Goal: Feedback & Contribution: Leave review/rating

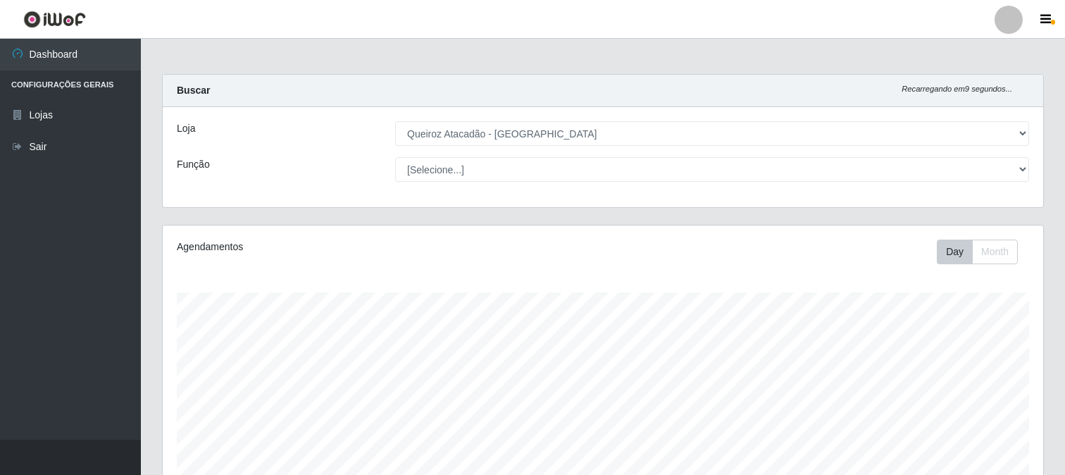
select select "464"
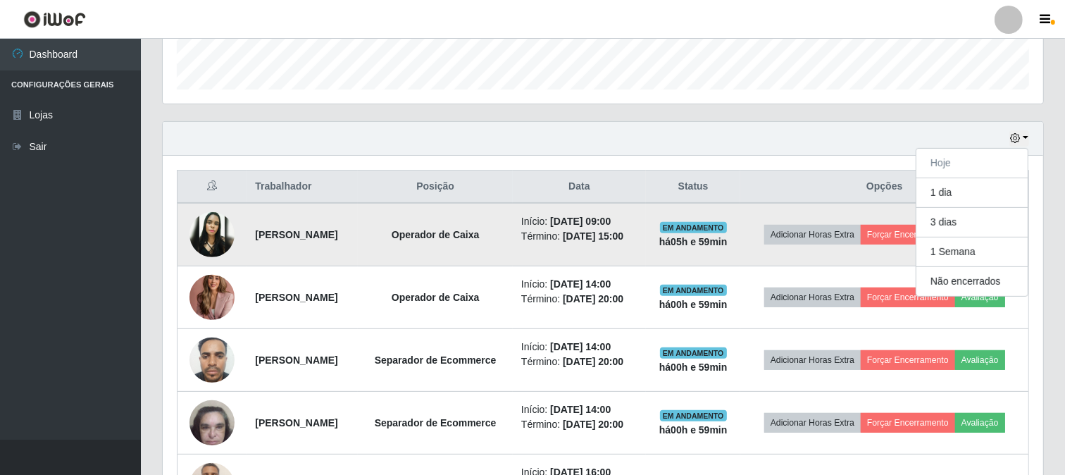
scroll to position [493, 0]
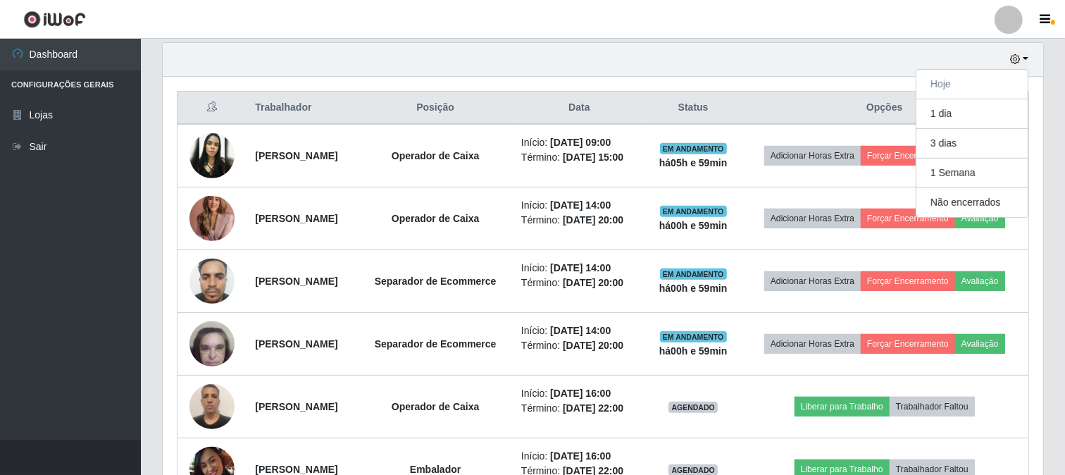
click at [166, 173] on div "Trabalhador Posição Data Status Opções [PERSON_NAME] Operador de Caixa Início: …" at bounding box center [603, 296] width 881 height 438
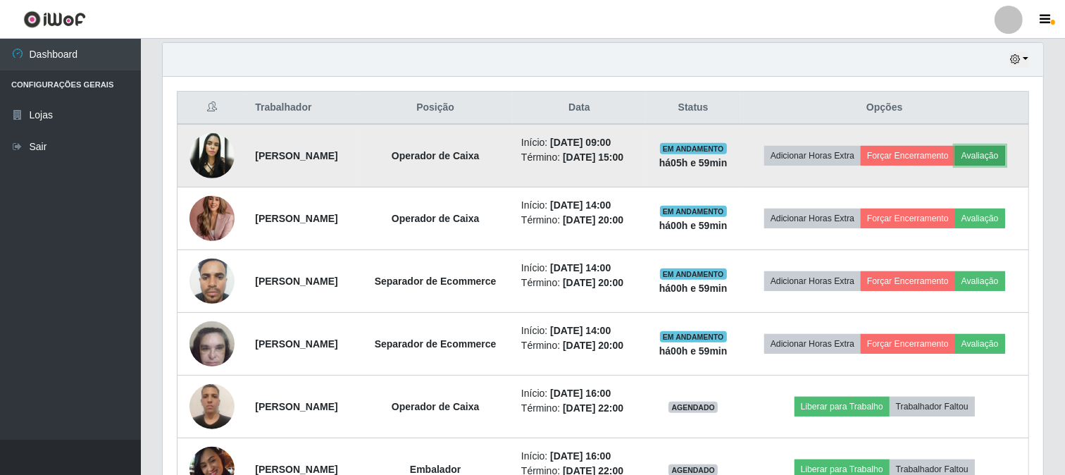
click at [955, 166] on button "Avaliação" at bounding box center [980, 156] width 50 height 20
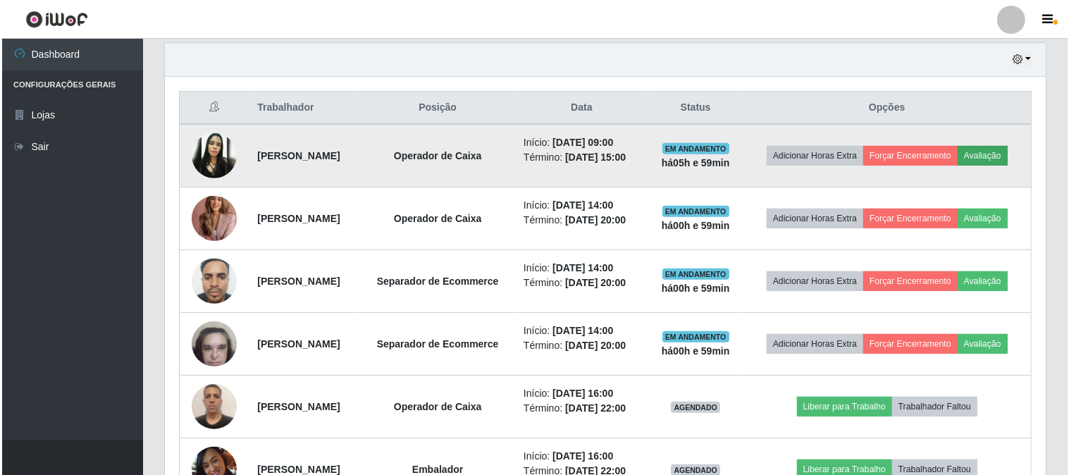
scroll to position [292, 872]
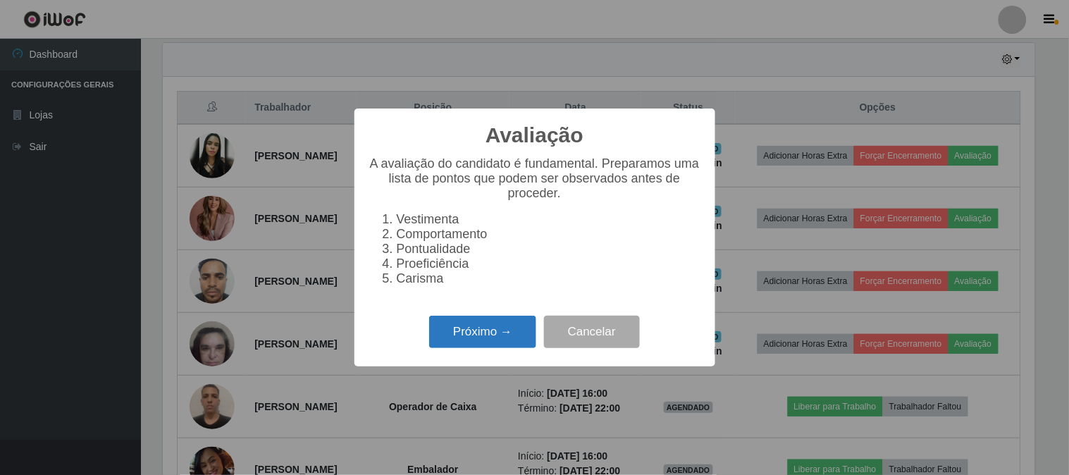
click at [474, 336] on button "Próximo →" at bounding box center [482, 332] width 107 height 33
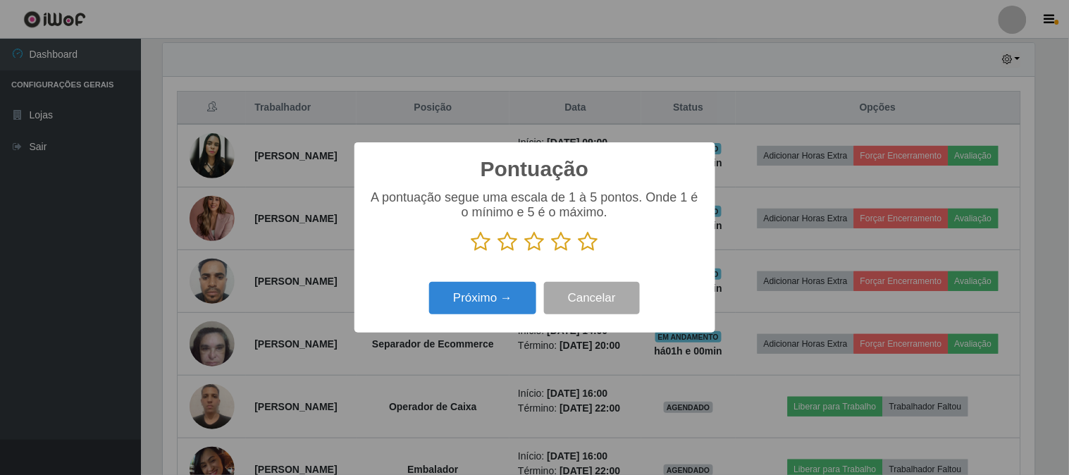
click at [587, 249] on icon at bounding box center [589, 241] width 20 height 21
click at [579, 252] on input "radio" at bounding box center [579, 252] width 0 height 0
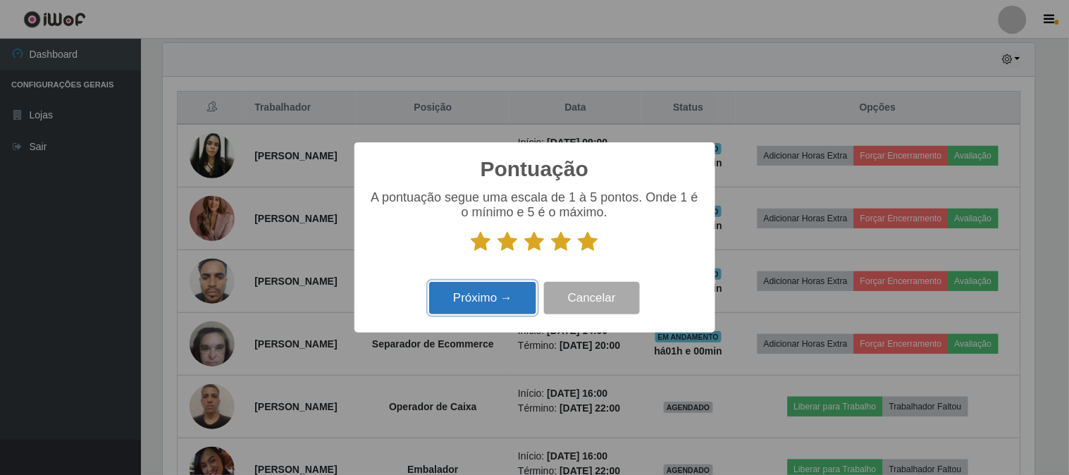
click at [532, 291] on button "Próximo →" at bounding box center [482, 298] width 107 height 33
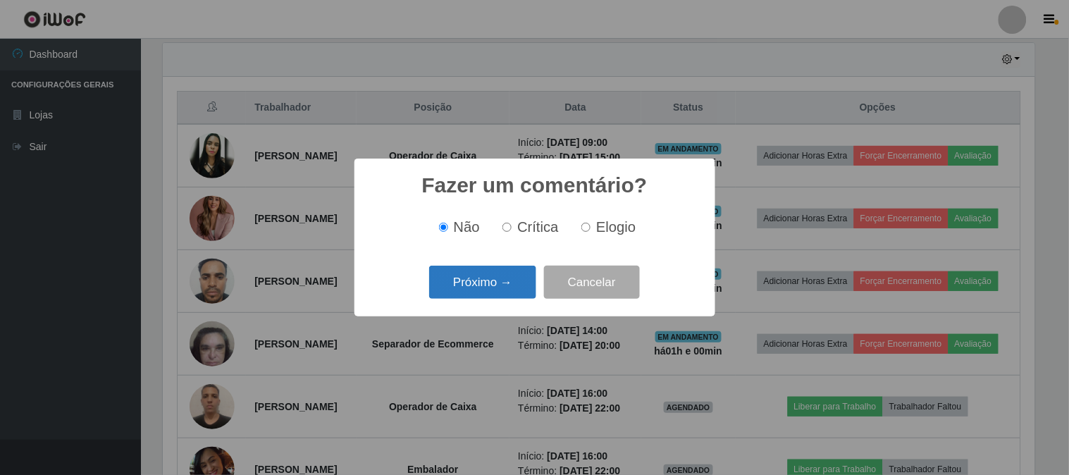
click at [513, 294] on button "Próximo →" at bounding box center [482, 282] width 107 height 33
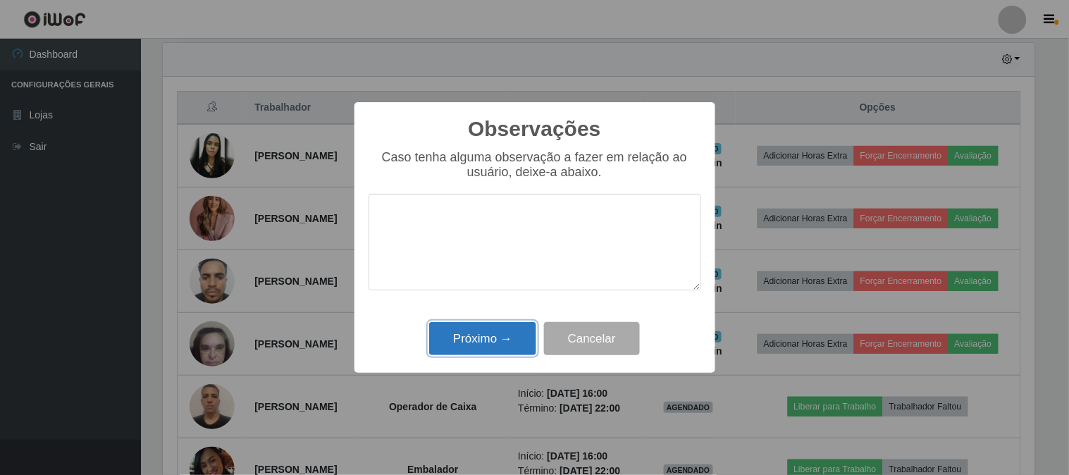
click at [512, 342] on button "Próximo →" at bounding box center [482, 338] width 107 height 33
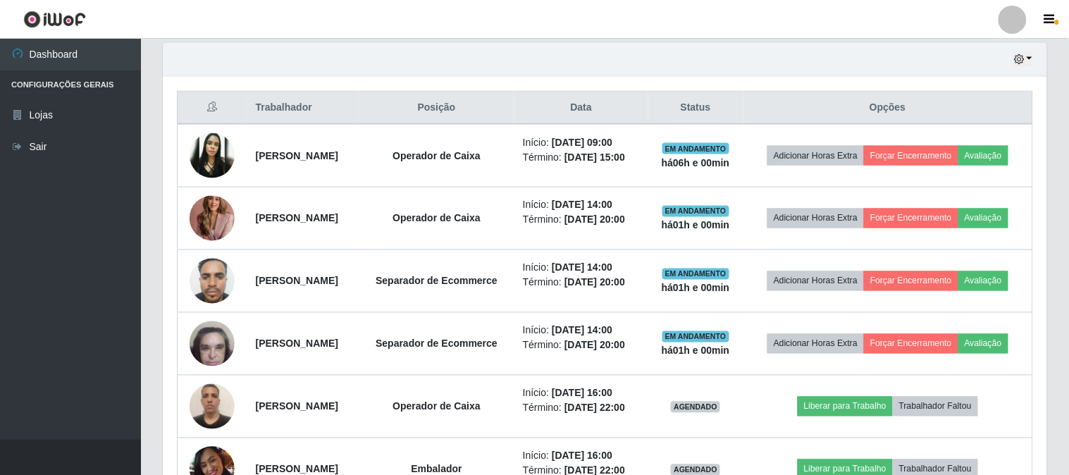
scroll to position [292, 881]
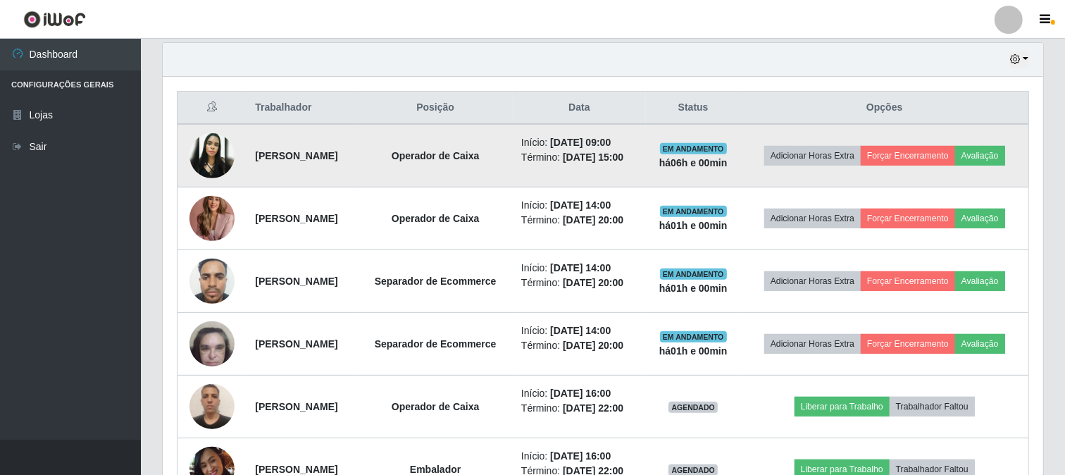
click at [932, 140] on td "Adicionar Horas Extra Forçar Encerramento Avaliação" at bounding box center [885, 155] width 288 height 63
click at [933, 146] on button "Forçar Encerramento" at bounding box center [908, 156] width 94 height 20
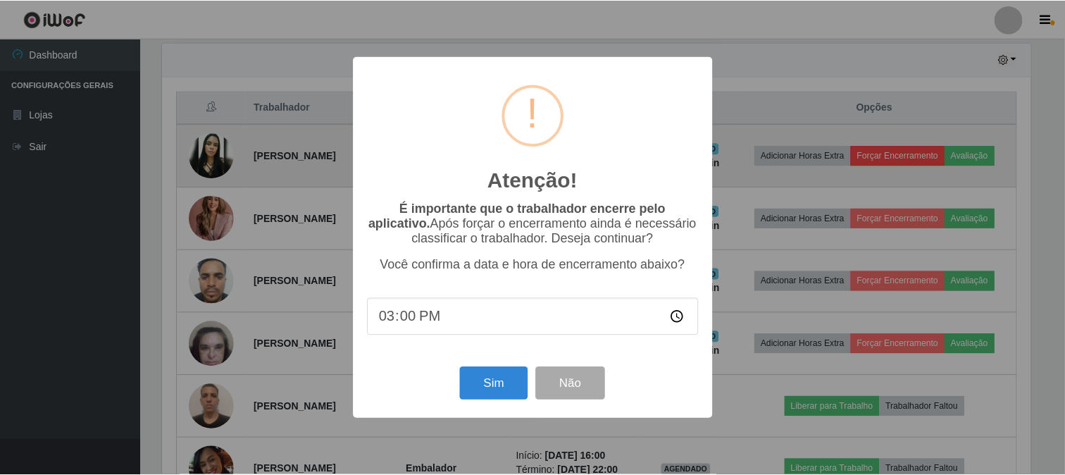
scroll to position [292, 872]
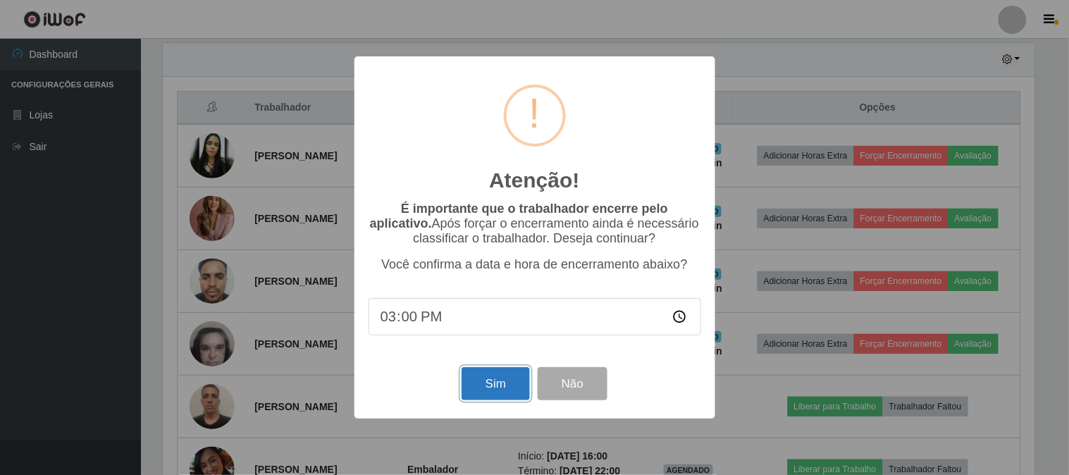
click at [510, 385] on button "Sim" at bounding box center [496, 383] width 68 height 33
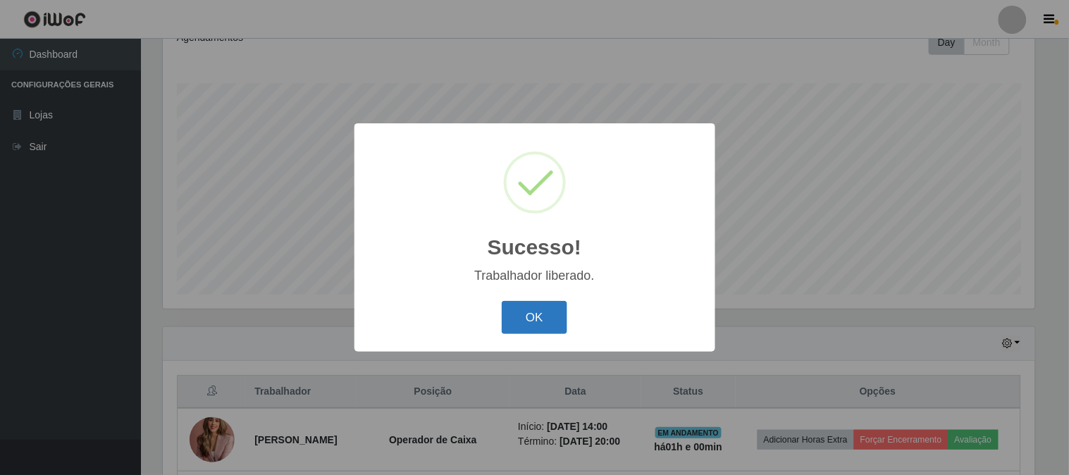
click at [512, 333] on button "OK" at bounding box center [535, 317] width 66 height 33
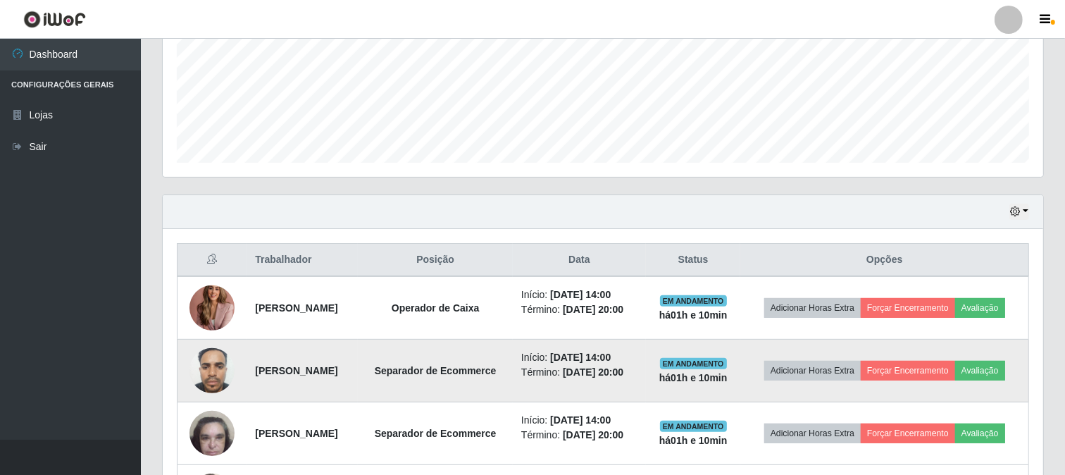
scroll to position [263, 0]
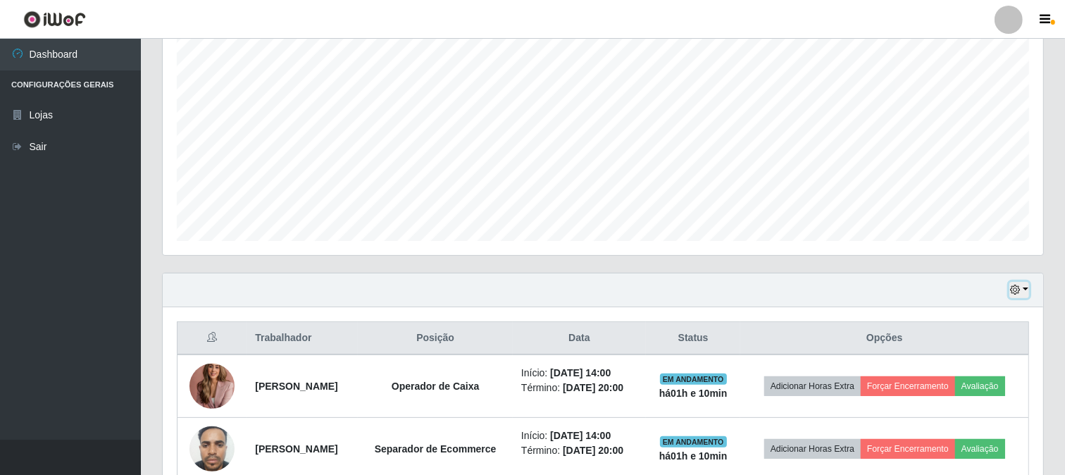
click at [1017, 285] on icon "button" at bounding box center [1015, 290] width 10 height 10
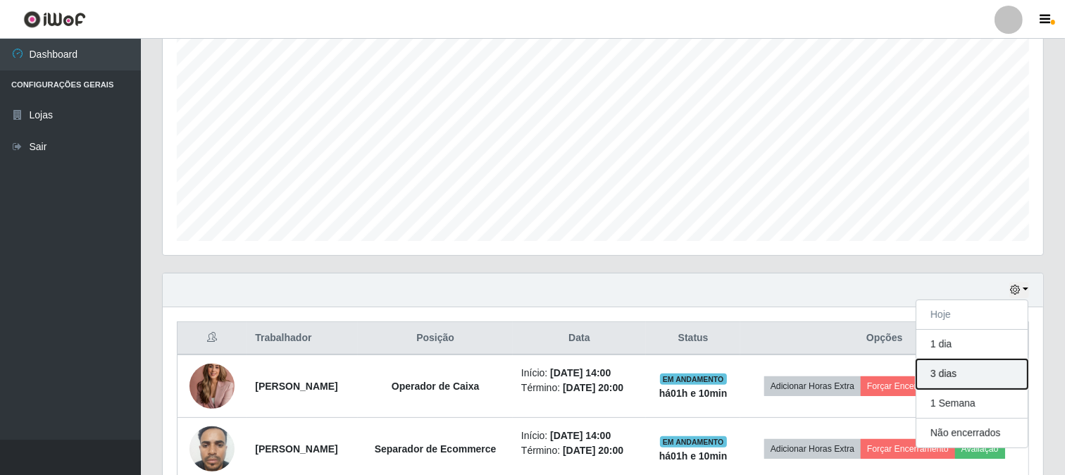
click at [967, 379] on button "3 dias" at bounding box center [972, 374] width 111 height 30
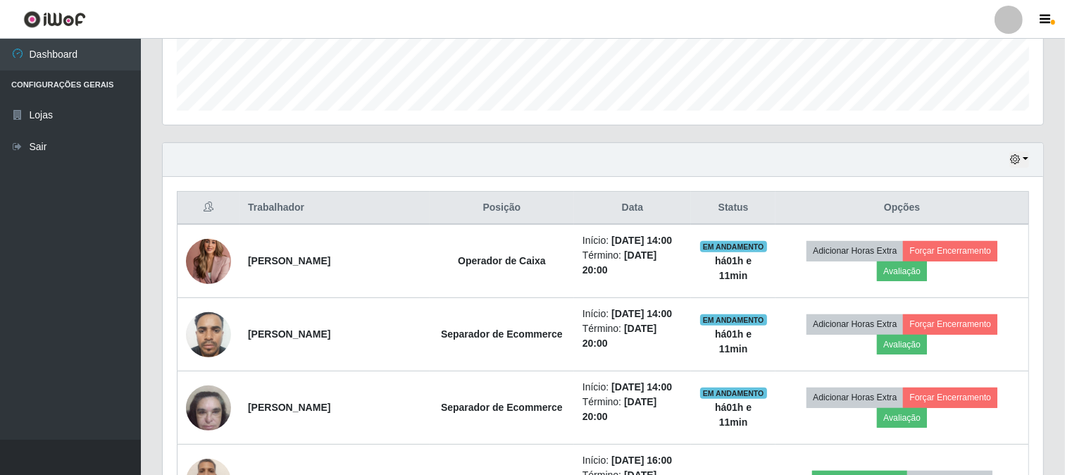
scroll to position [378, 0]
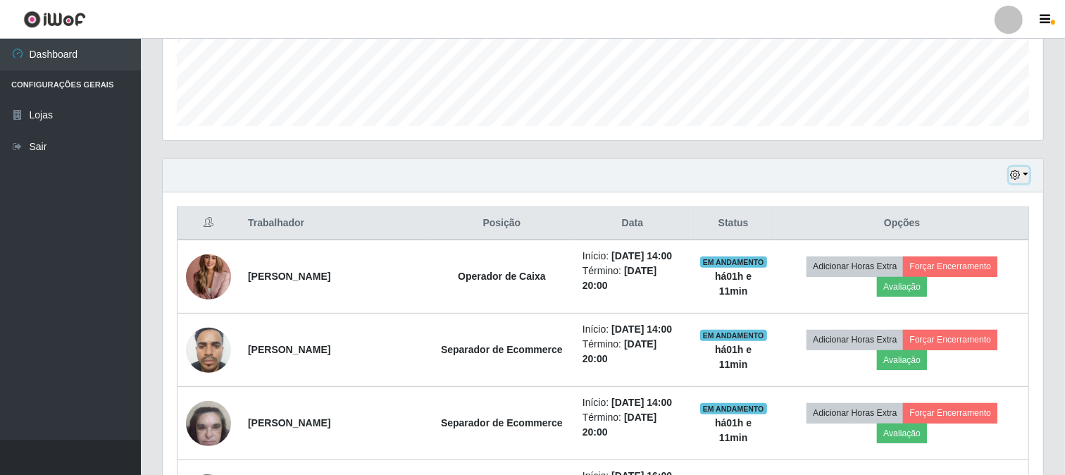
click at [1017, 178] on icon "button" at bounding box center [1015, 175] width 10 height 10
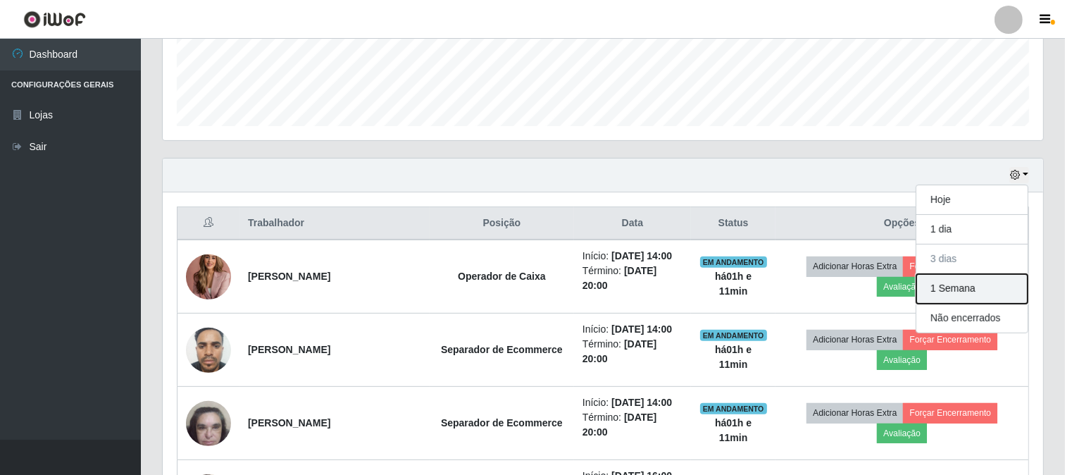
click at [996, 292] on button "1 Semana" at bounding box center [972, 289] width 111 height 30
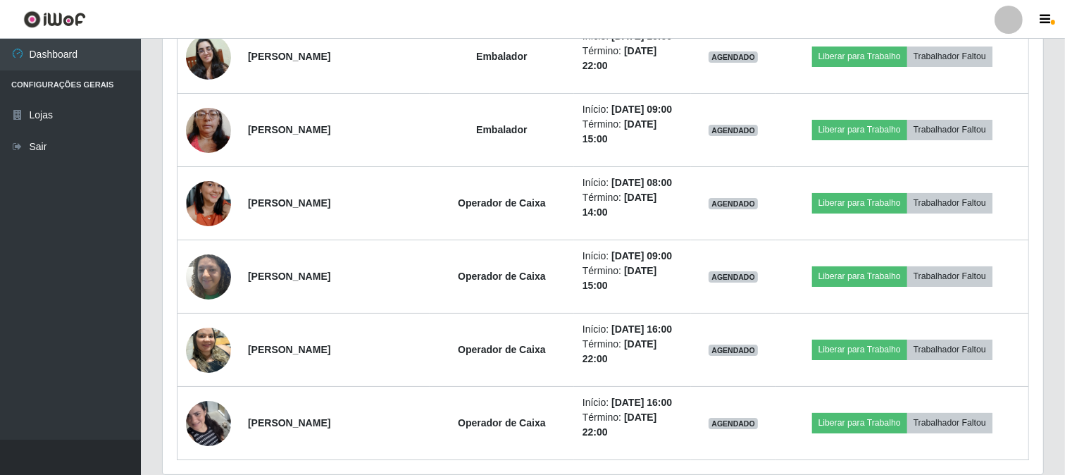
scroll to position [4751, 0]
